Goal: Navigation & Orientation: Find specific page/section

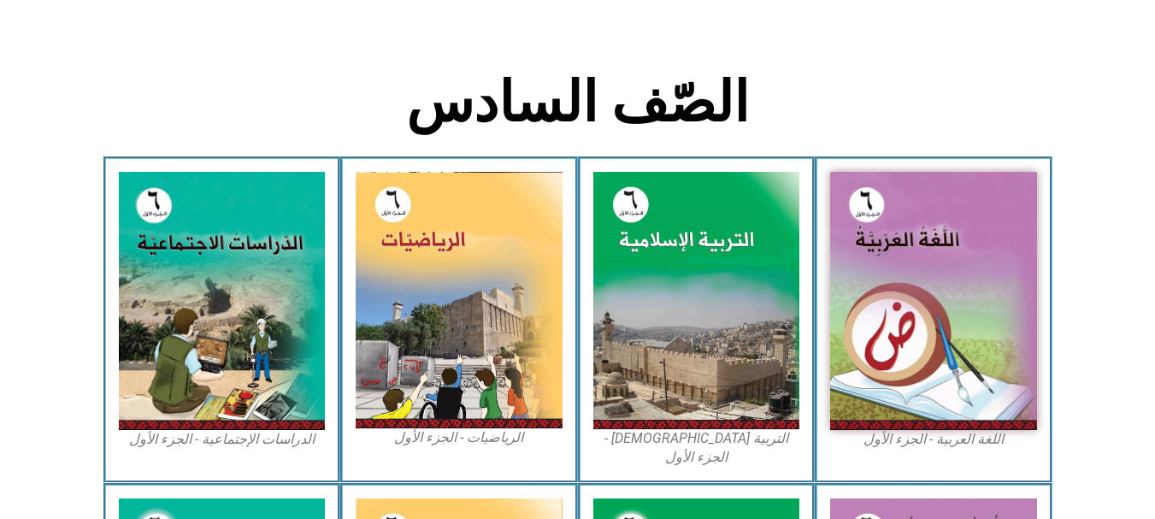
scroll to position [357, 0]
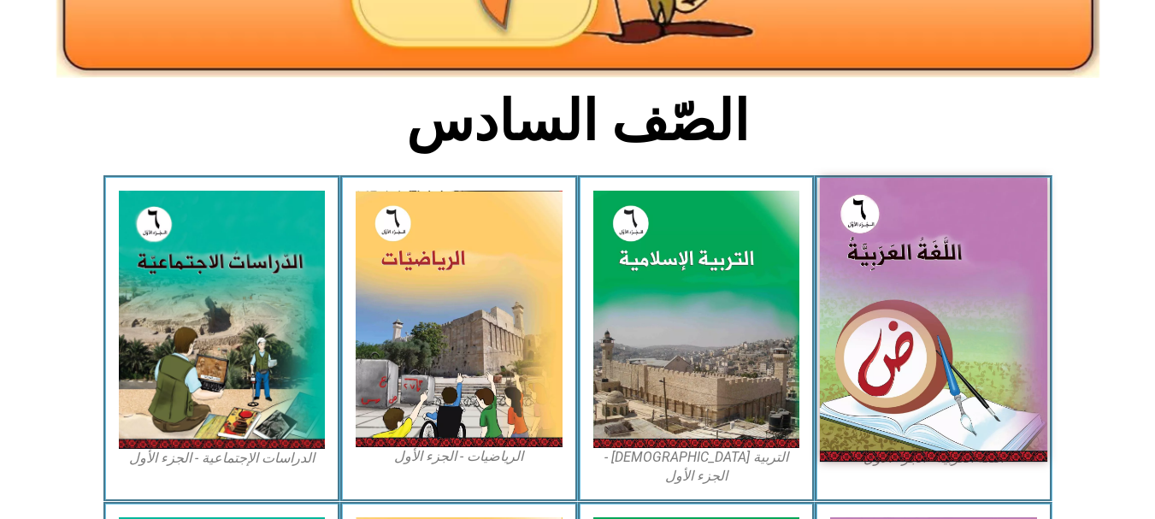
click at [969, 246] on img at bounding box center [933, 320] width 227 height 284
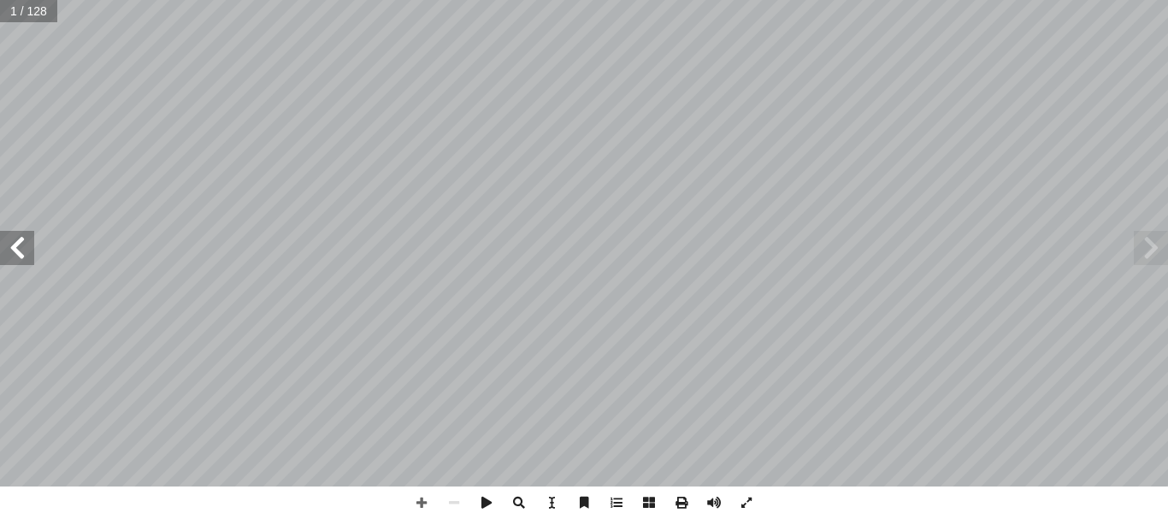
click at [15, 231] on span at bounding box center [17, 248] width 34 height 34
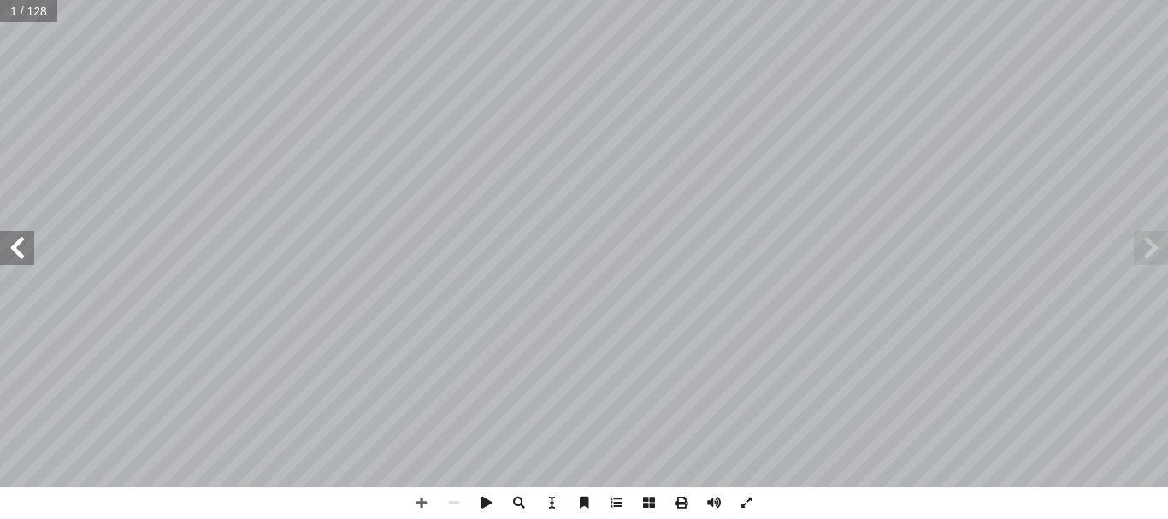
click at [15, 231] on span at bounding box center [17, 248] width 34 height 34
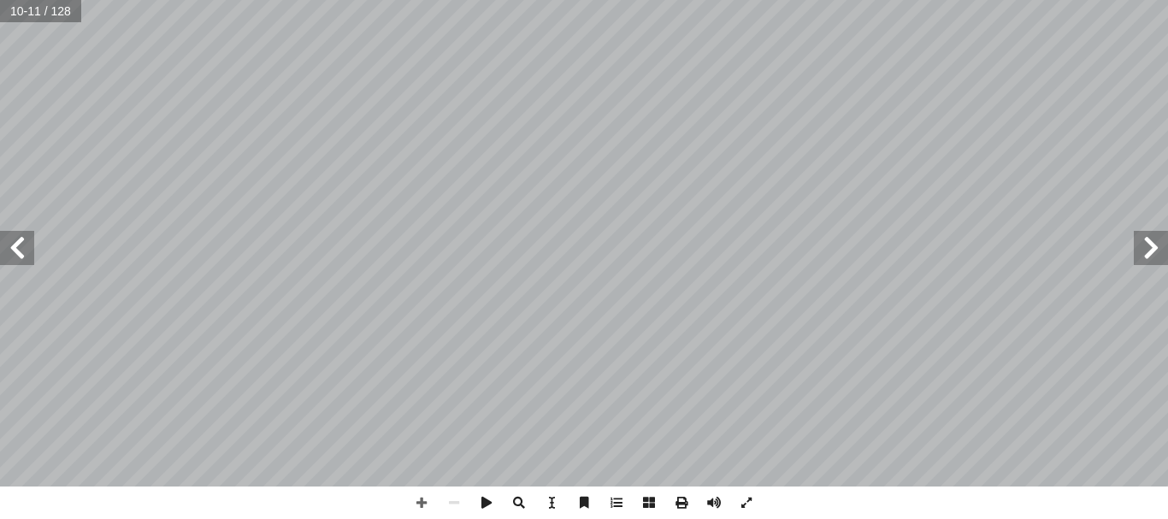
click at [15, 231] on span at bounding box center [17, 248] width 34 height 34
click at [21, 250] on span at bounding box center [17, 248] width 34 height 34
click at [13, 257] on span at bounding box center [17, 248] width 34 height 34
click at [422, 506] on span at bounding box center [421, 503] width 32 height 32
